Goal: Information Seeking & Learning: Check status

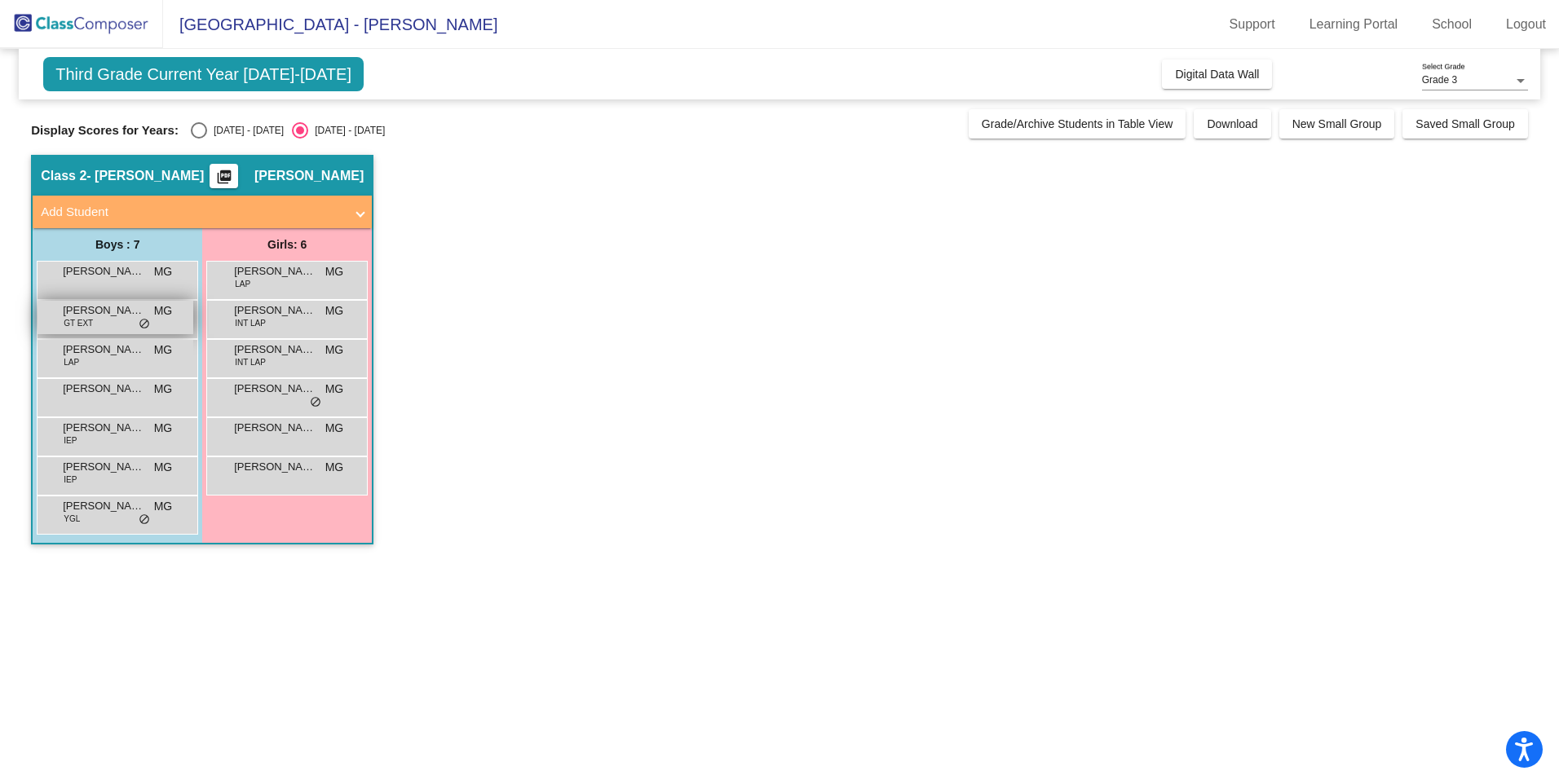
click at [109, 320] on div "[PERSON_NAME] GT EXT MG lock do_not_disturb_alt" at bounding box center [115, 317] width 155 height 34
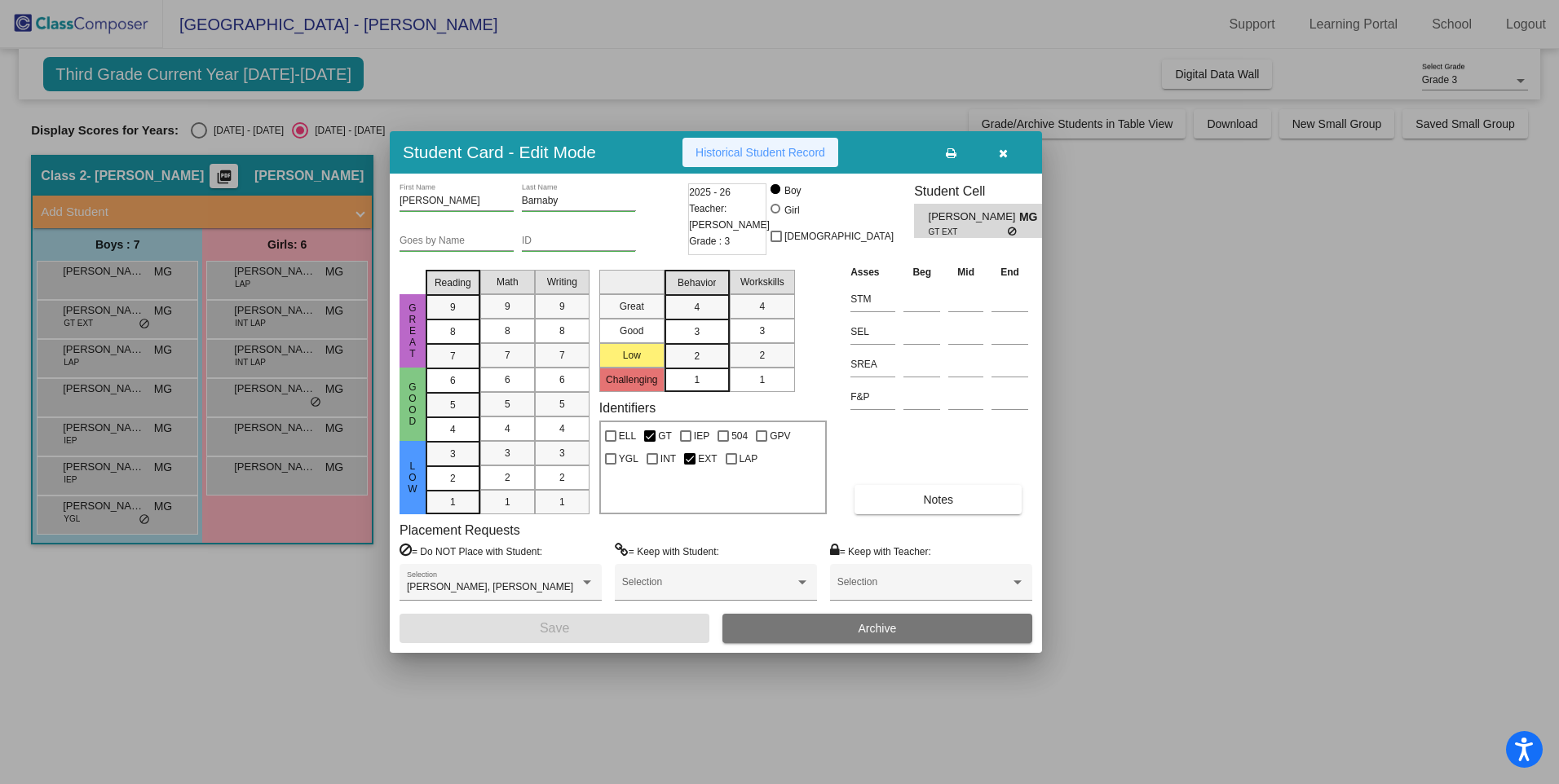
click at [810, 150] on span "Historical Student Record" at bounding box center [760, 152] width 130 height 13
click at [997, 149] on button "button" at bounding box center [1002, 152] width 52 height 30
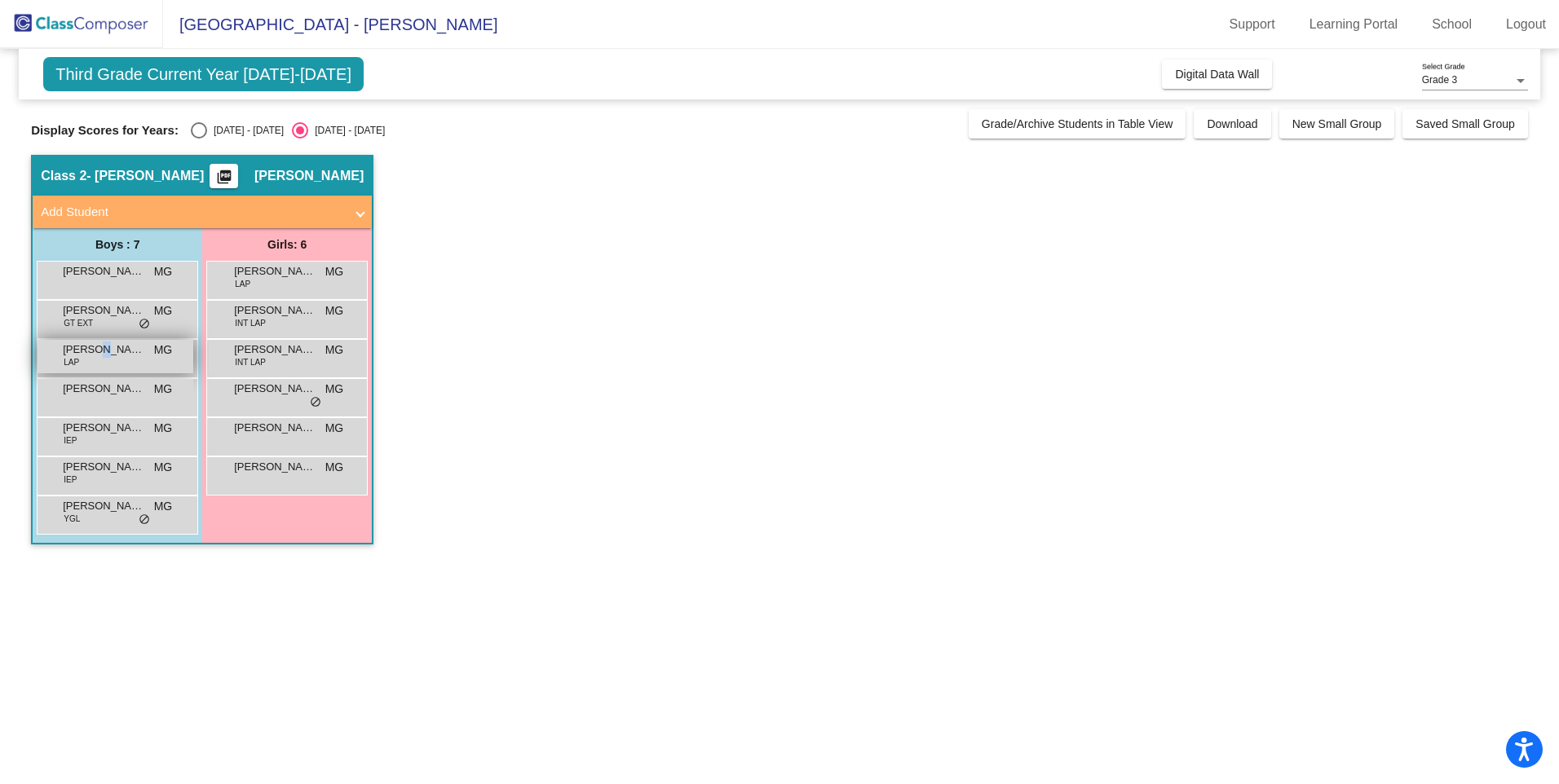
click at [98, 356] on span "[PERSON_NAME]" at bounding box center [103, 349] width 81 height 16
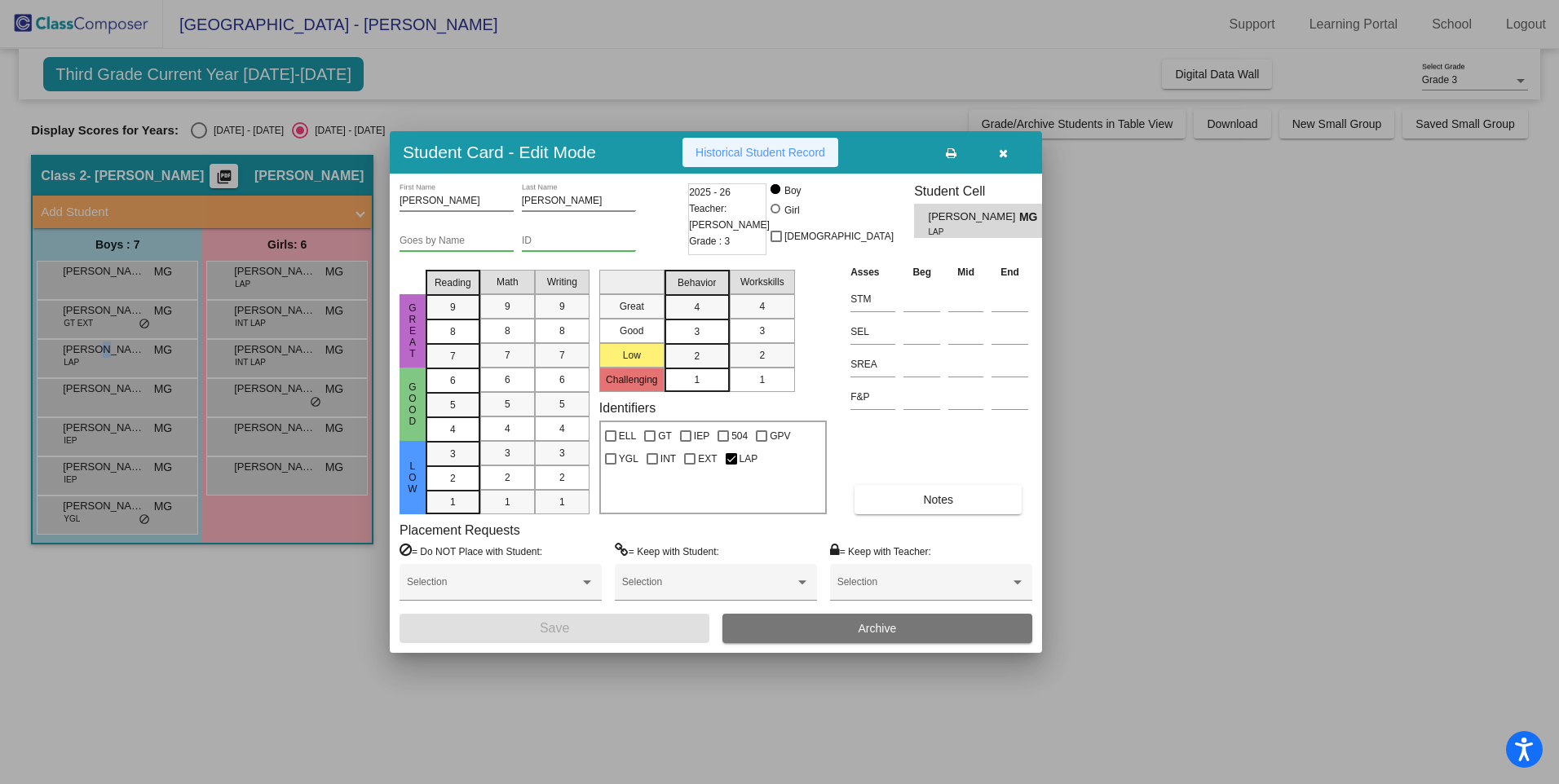
click at [796, 142] on button "Historical Student Record" at bounding box center [760, 152] width 155 height 30
click at [1007, 146] on span "button" at bounding box center [1003, 152] width 9 height 13
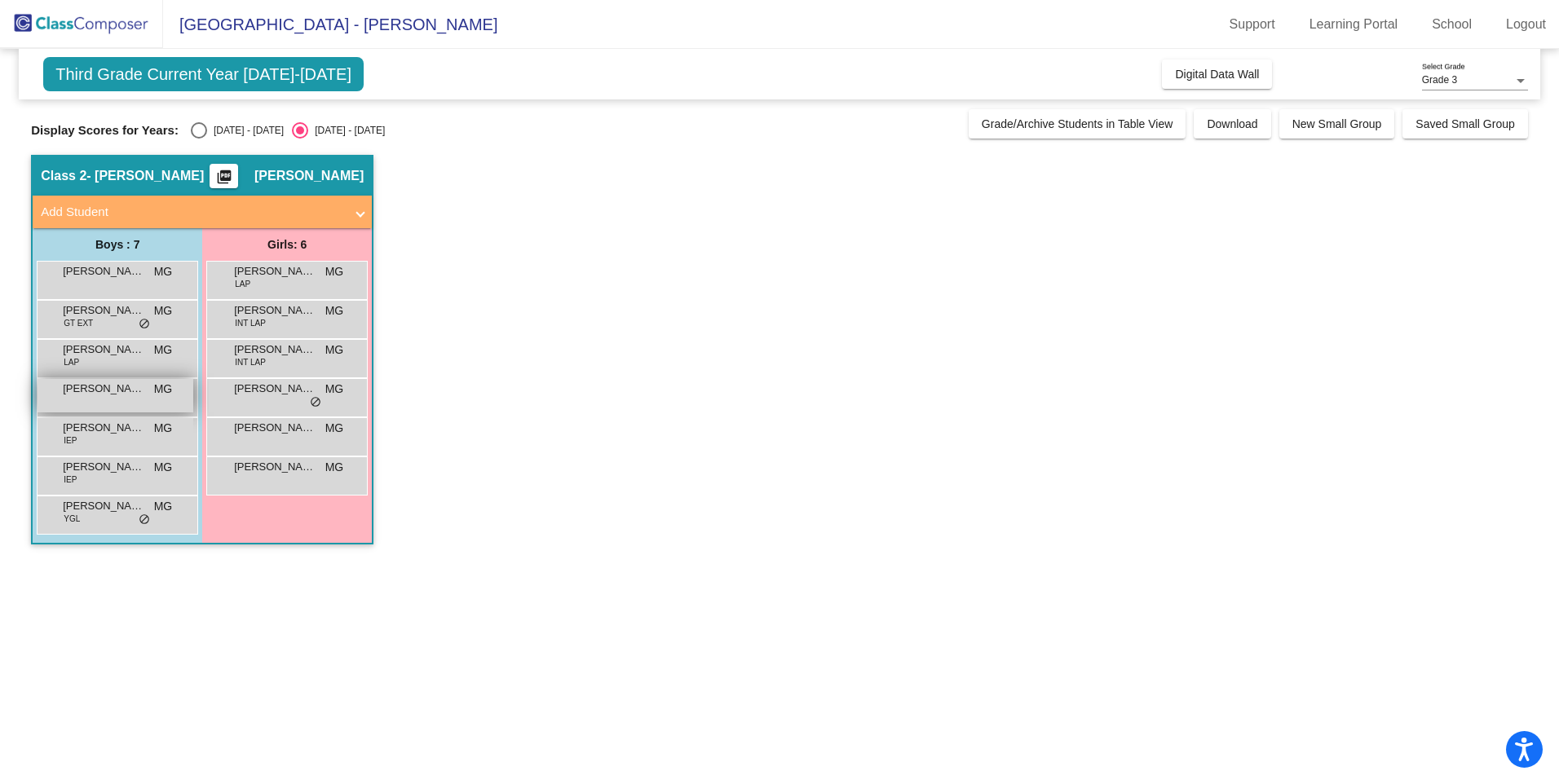
click at [115, 407] on div "[PERSON_NAME] lock do_not_disturb_alt" at bounding box center [115, 395] width 155 height 34
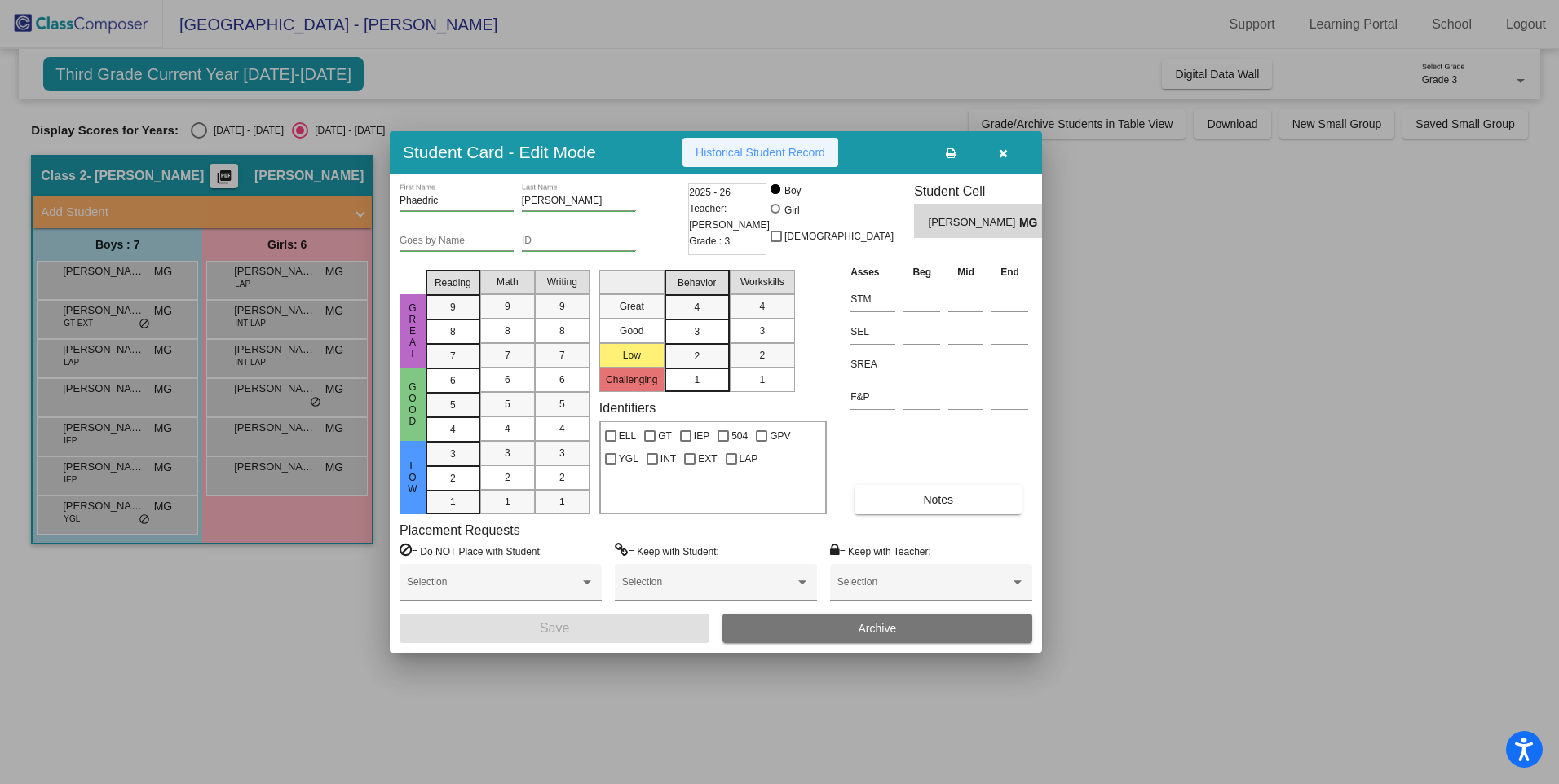
click at [747, 148] on span "Historical Student Record" at bounding box center [760, 152] width 130 height 13
click at [1015, 153] on button "button" at bounding box center [1002, 152] width 52 height 30
